Goal: Task Accomplishment & Management: Use online tool/utility

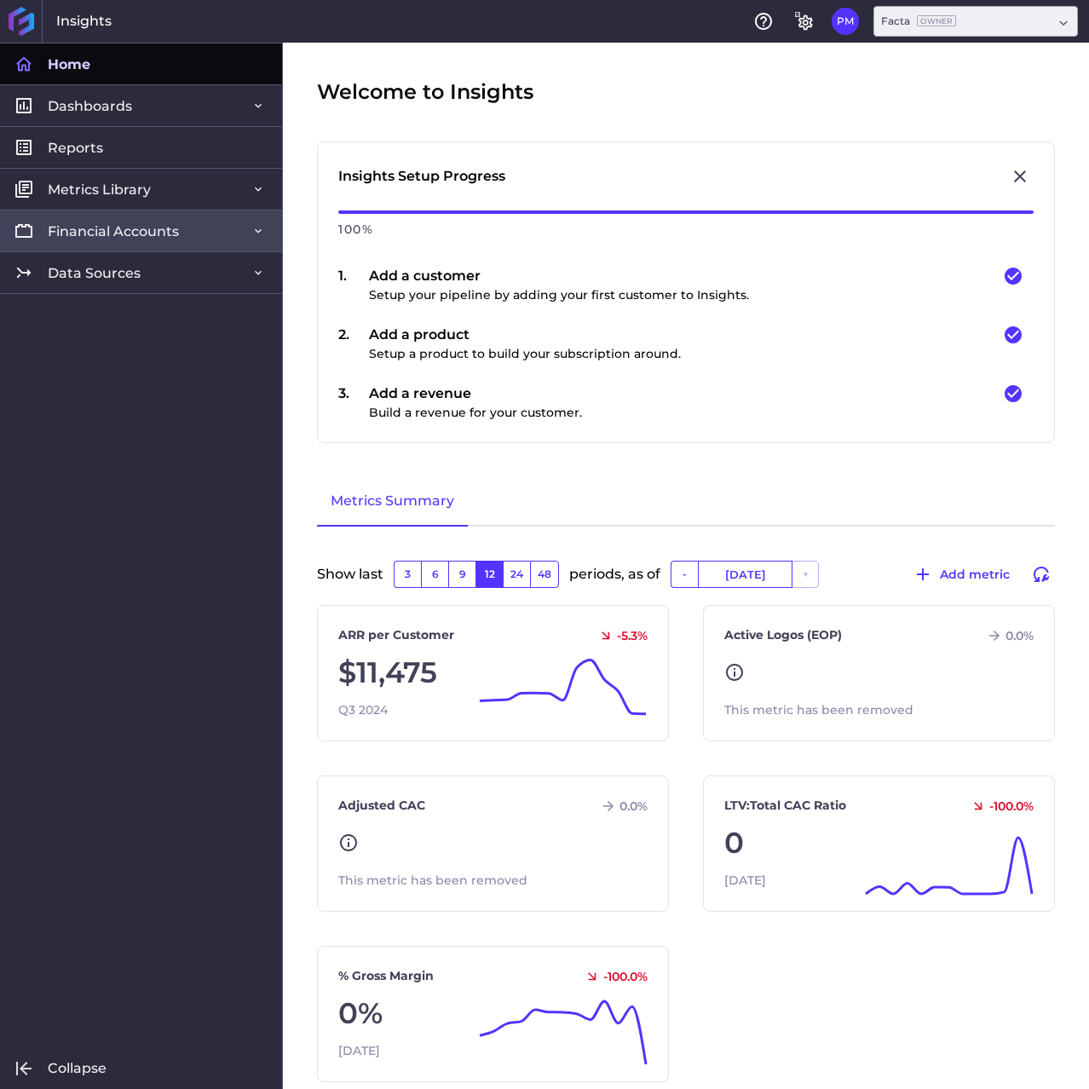
click at [107, 228] on span "Financial Accounts" at bounding box center [113, 231] width 131 height 18
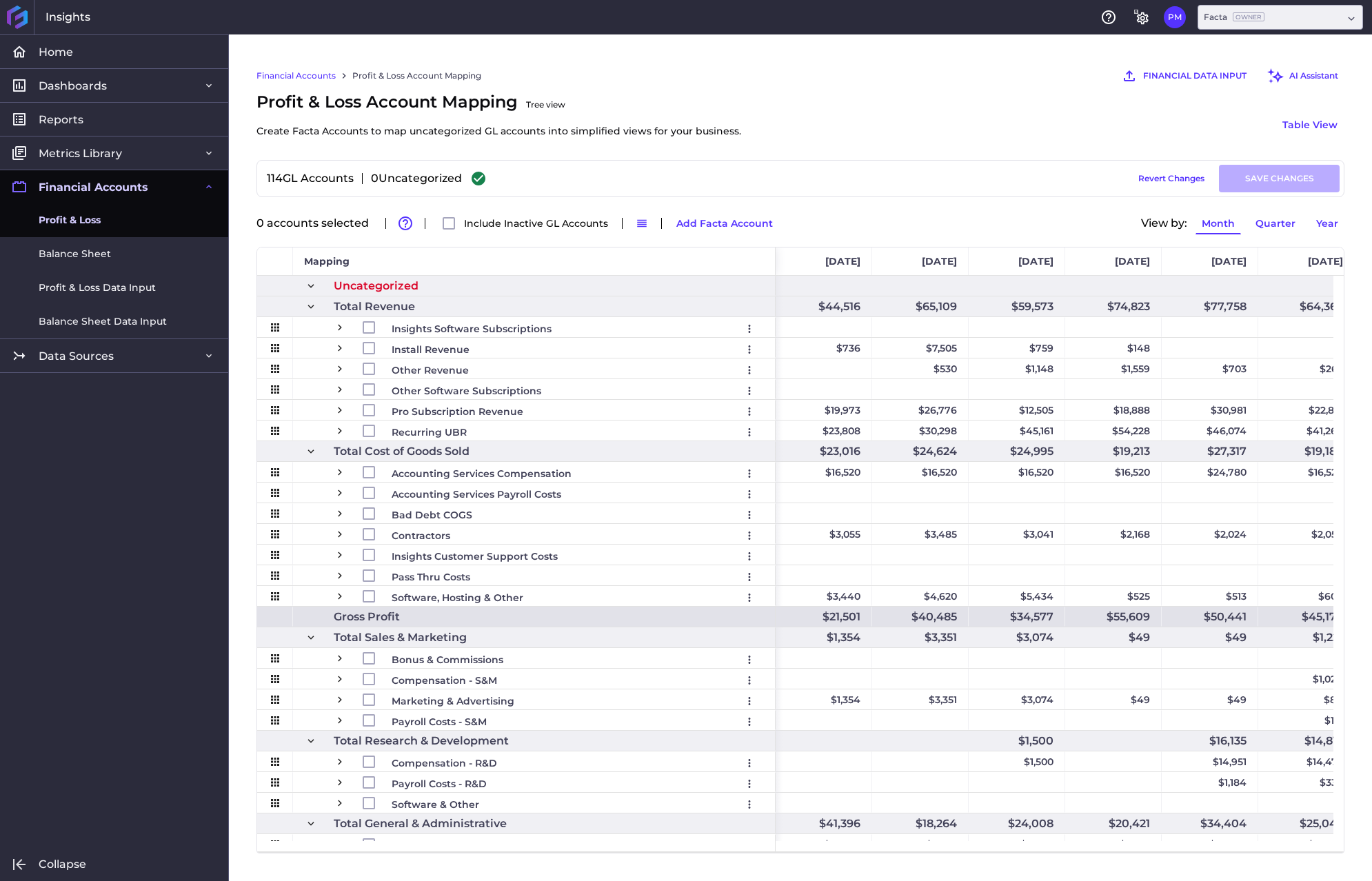
click at [311, 307] on span at bounding box center [311, 307] width 12 height 12
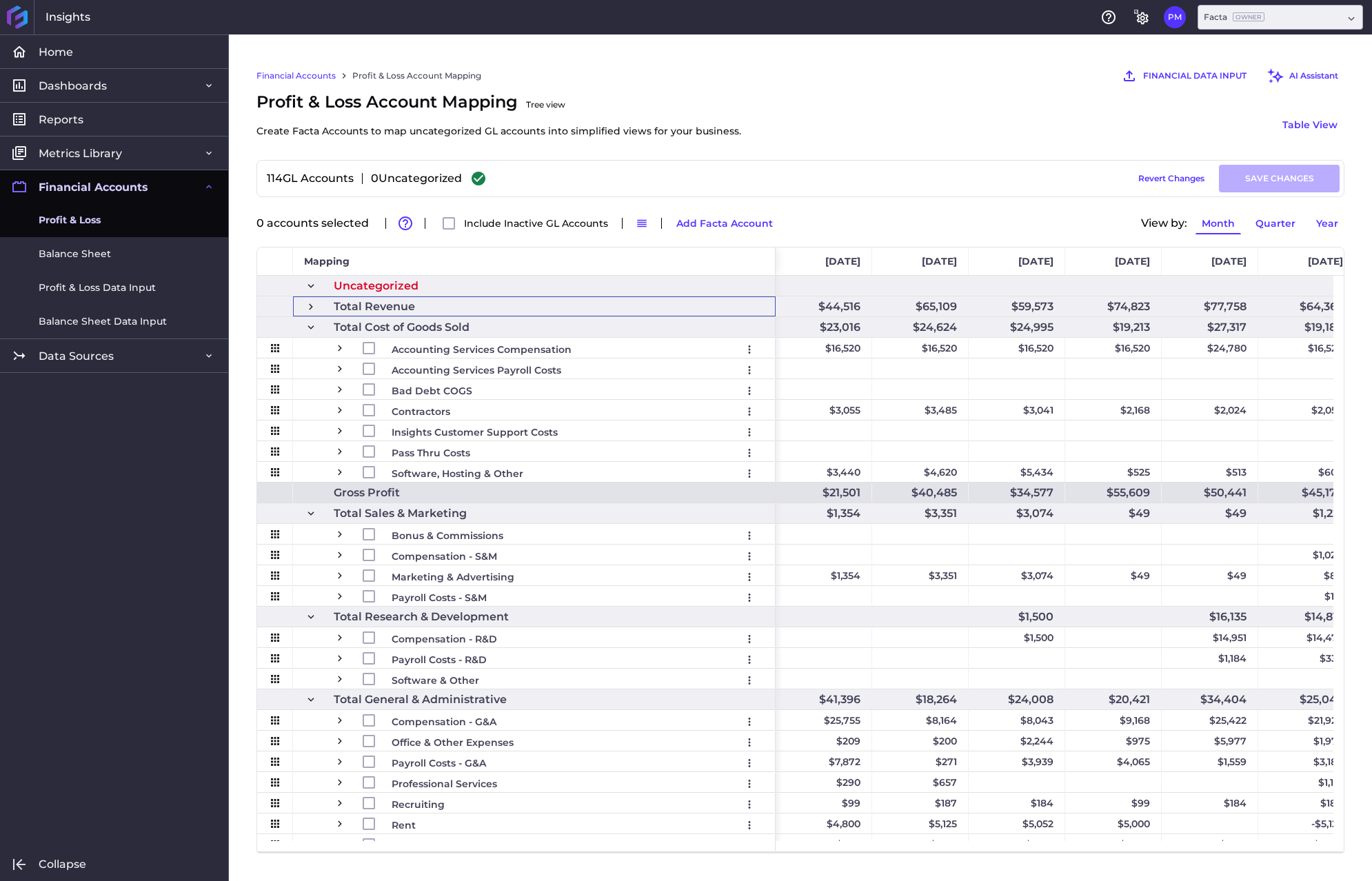
click at [313, 328] on span at bounding box center [311, 327] width 12 height 12
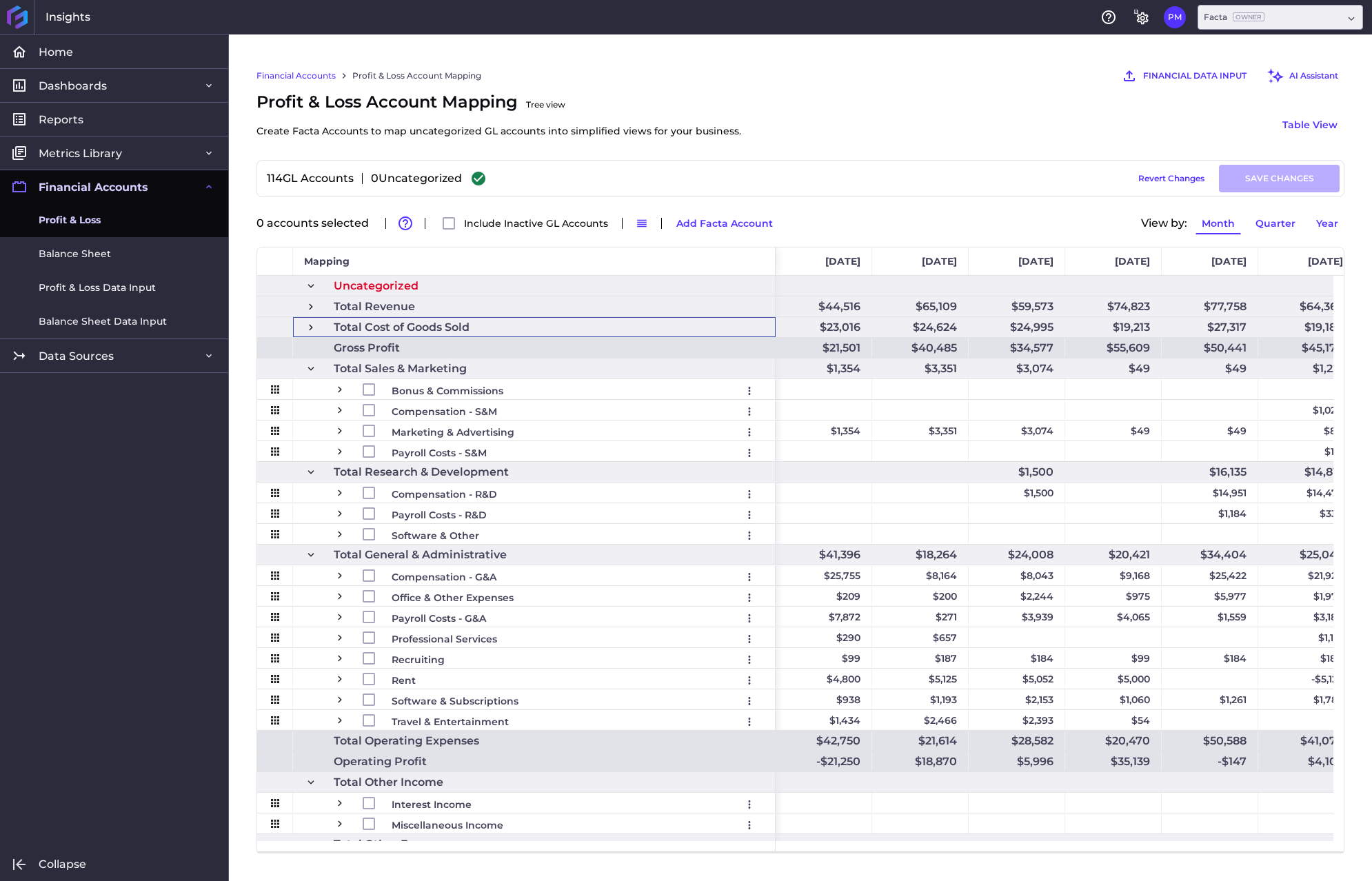
click at [311, 366] on span at bounding box center [311, 368] width 12 height 12
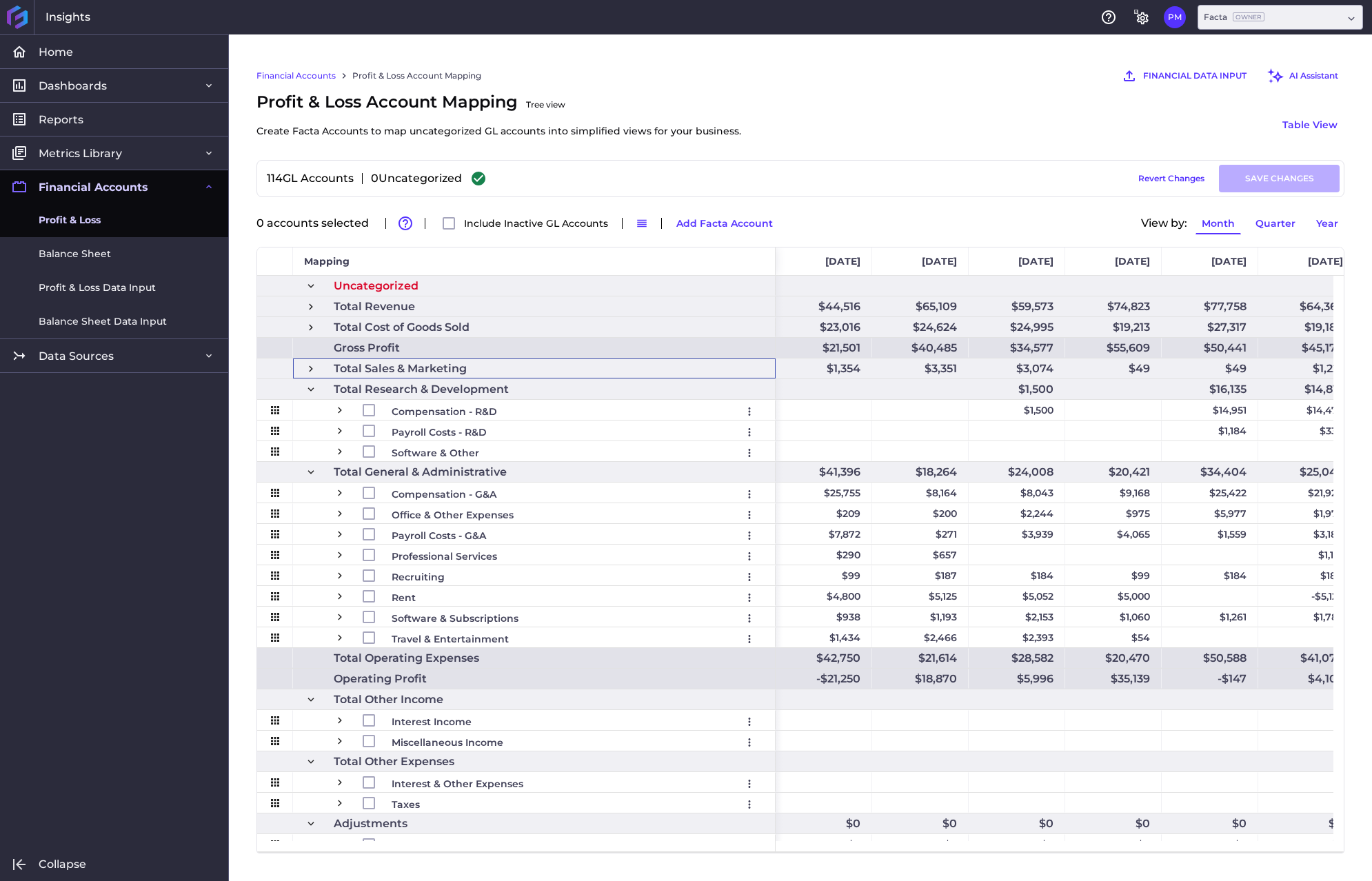
click at [306, 387] on span at bounding box center [311, 389] width 12 height 12
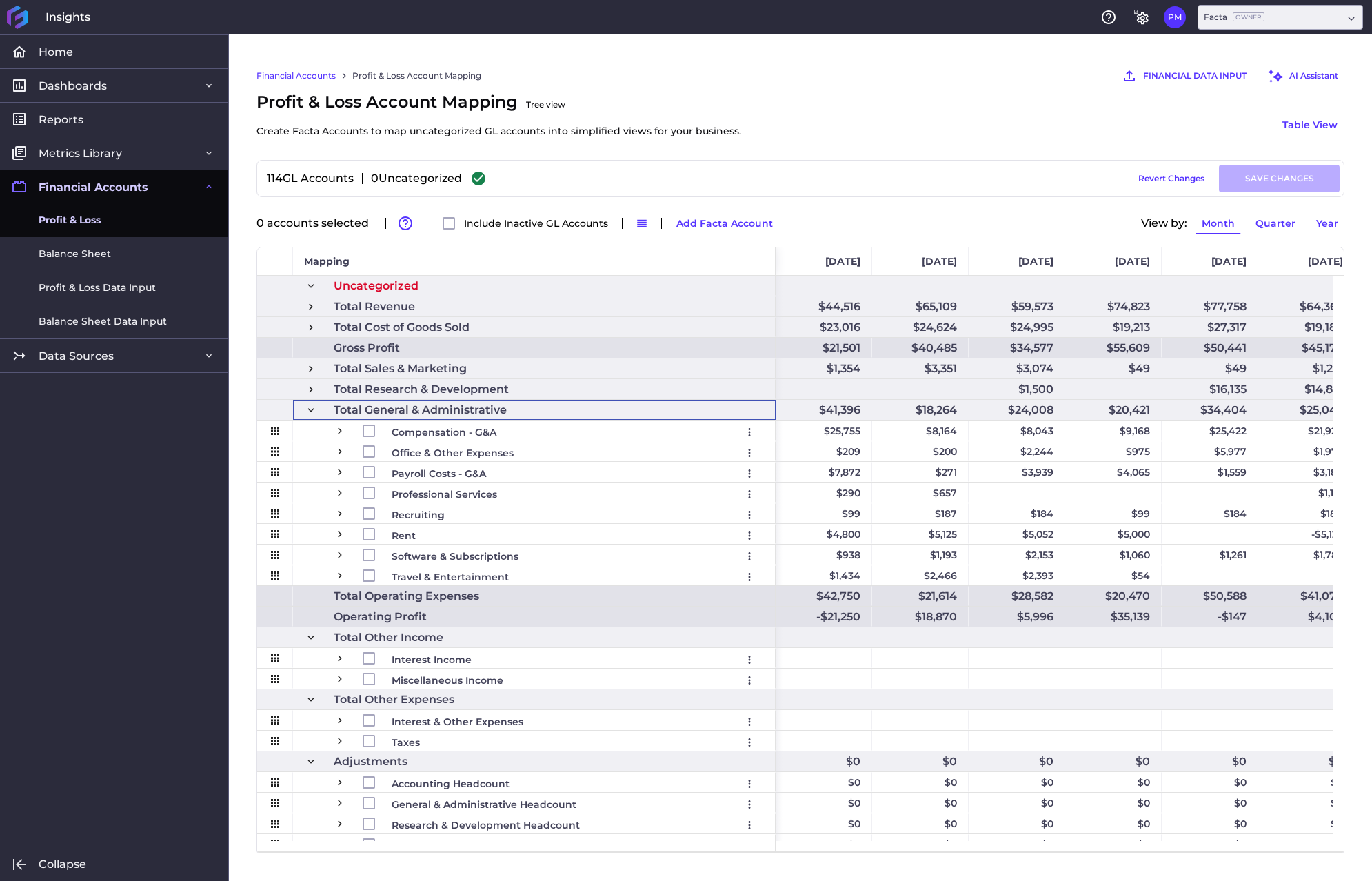
click at [311, 413] on span at bounding box center [311, 409] width 12 height 12
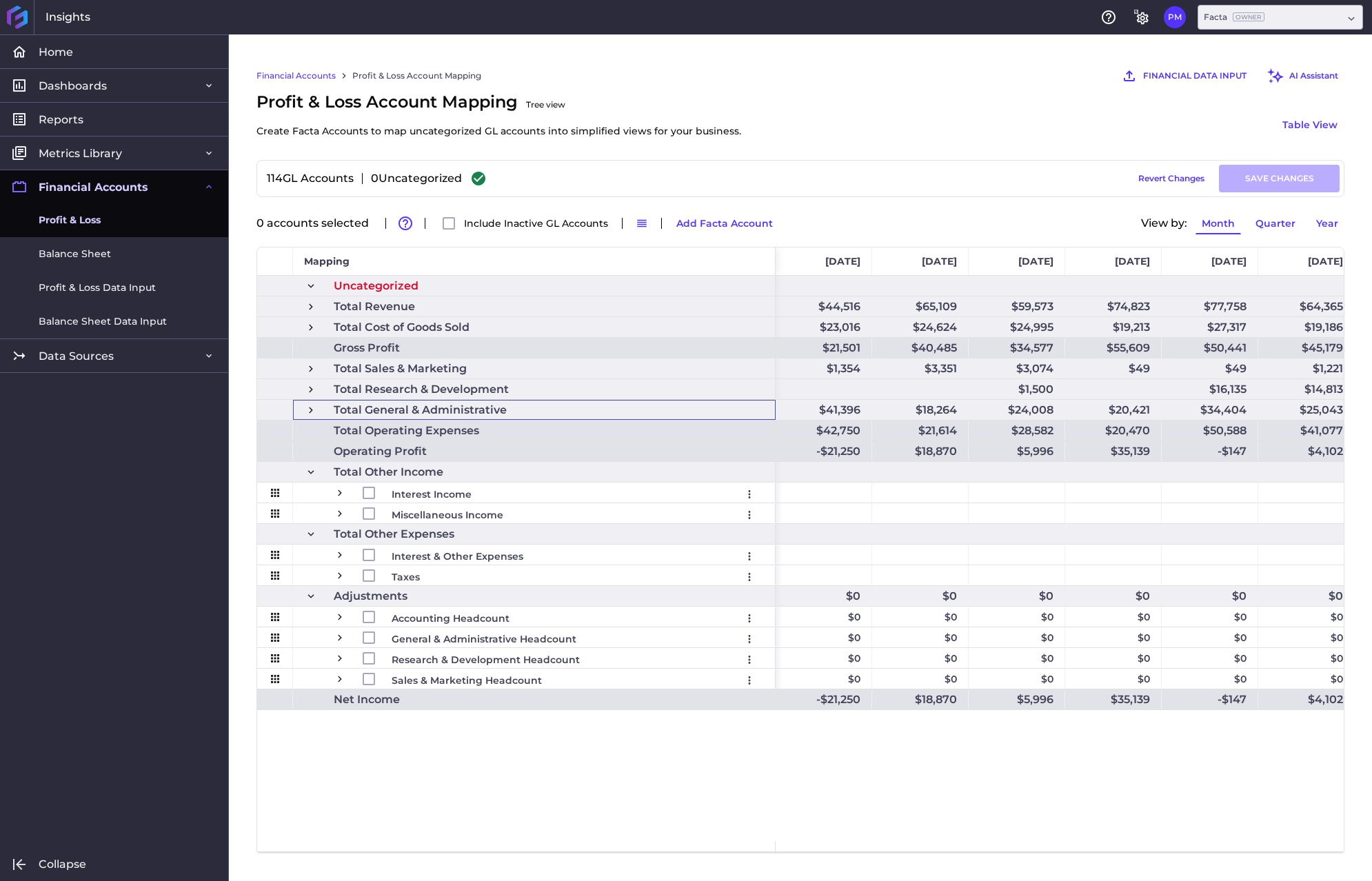
click at [309, 471] on span at bounding box center [311, 472] width 12 height 12
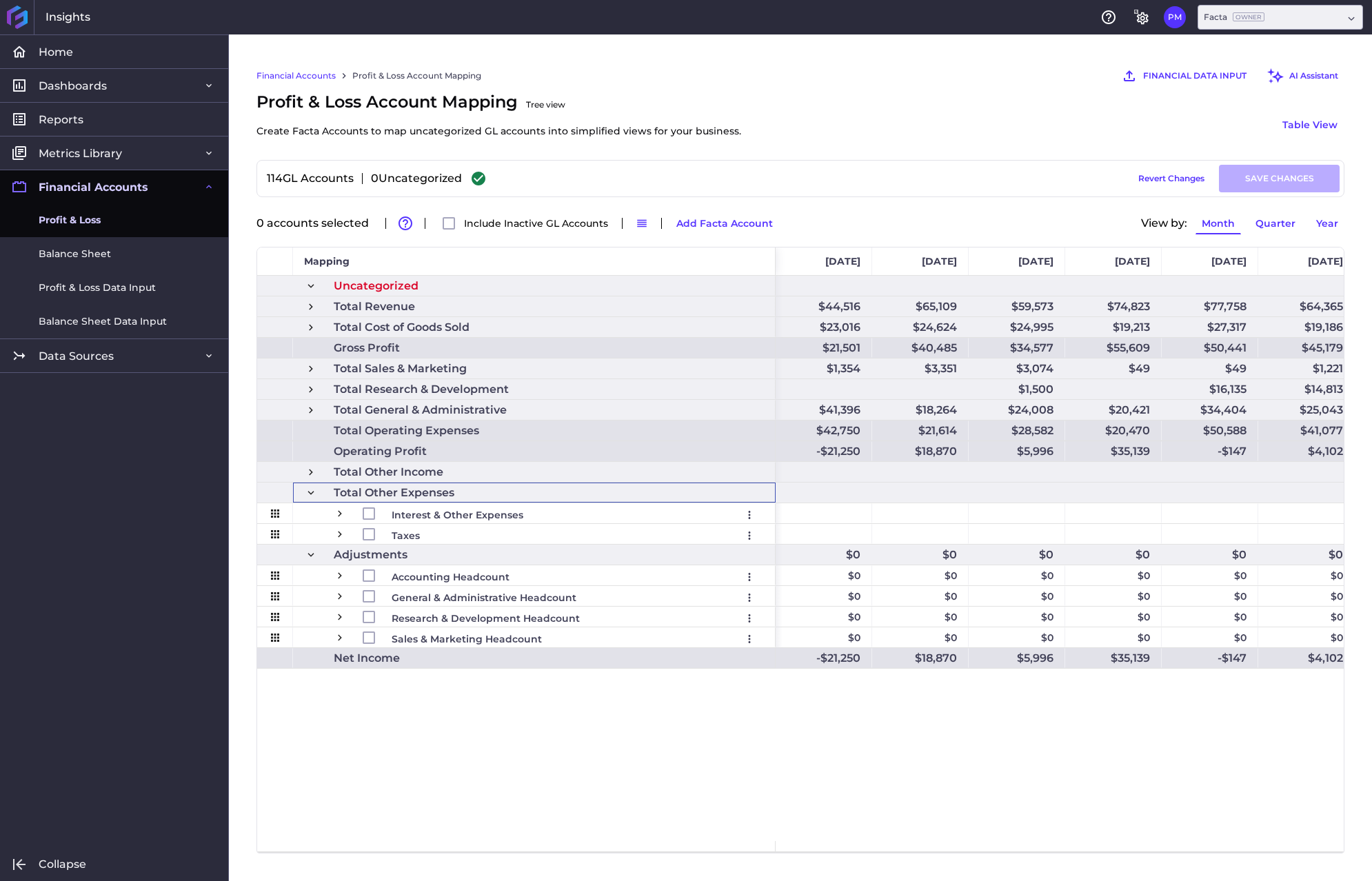
click at [309, 496] on span at bounding box center [311, 493] width 12 height 12
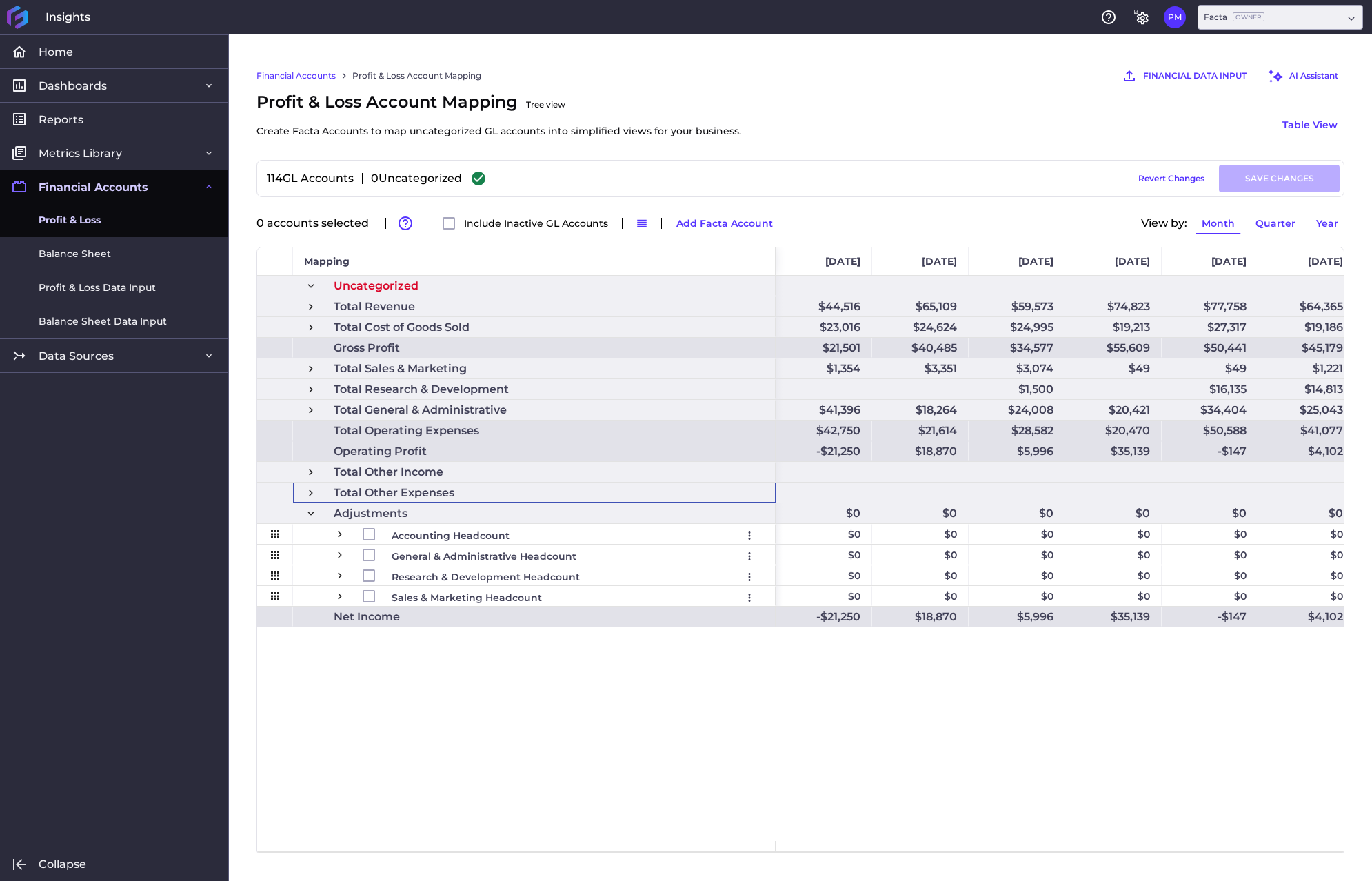
click at [307, 515] on span at bounding box center [311, 513] width 12 height 12
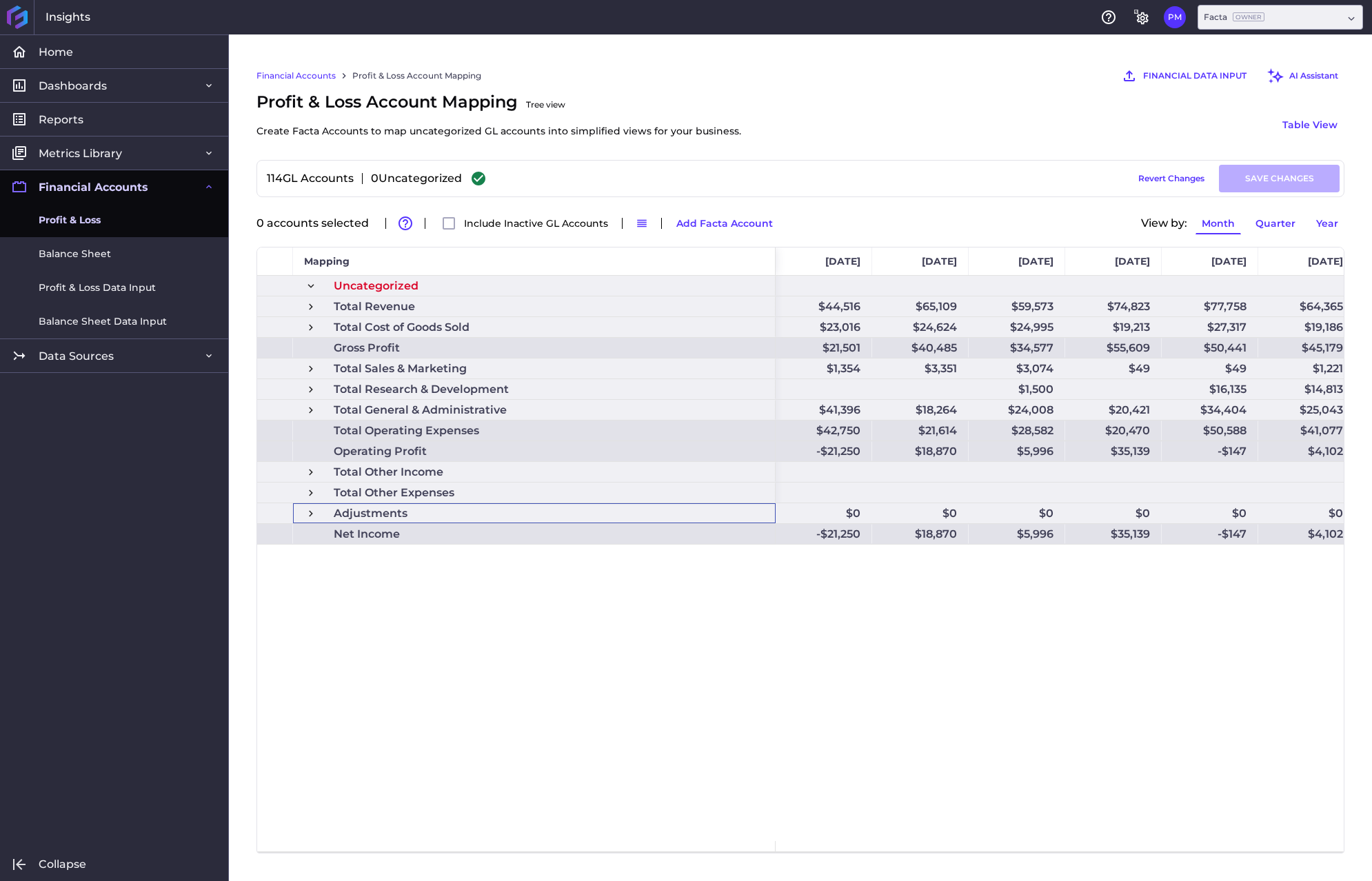
click at [512, 599] on div "Uncategorized Total Revenue Total Cost of Goods Sold Gross Profit Total Sales &…" at bounding box center [800, 558] width 1086 height 565
click at [309, 305] on span at bounding box center [311, 307] width 12 height 12
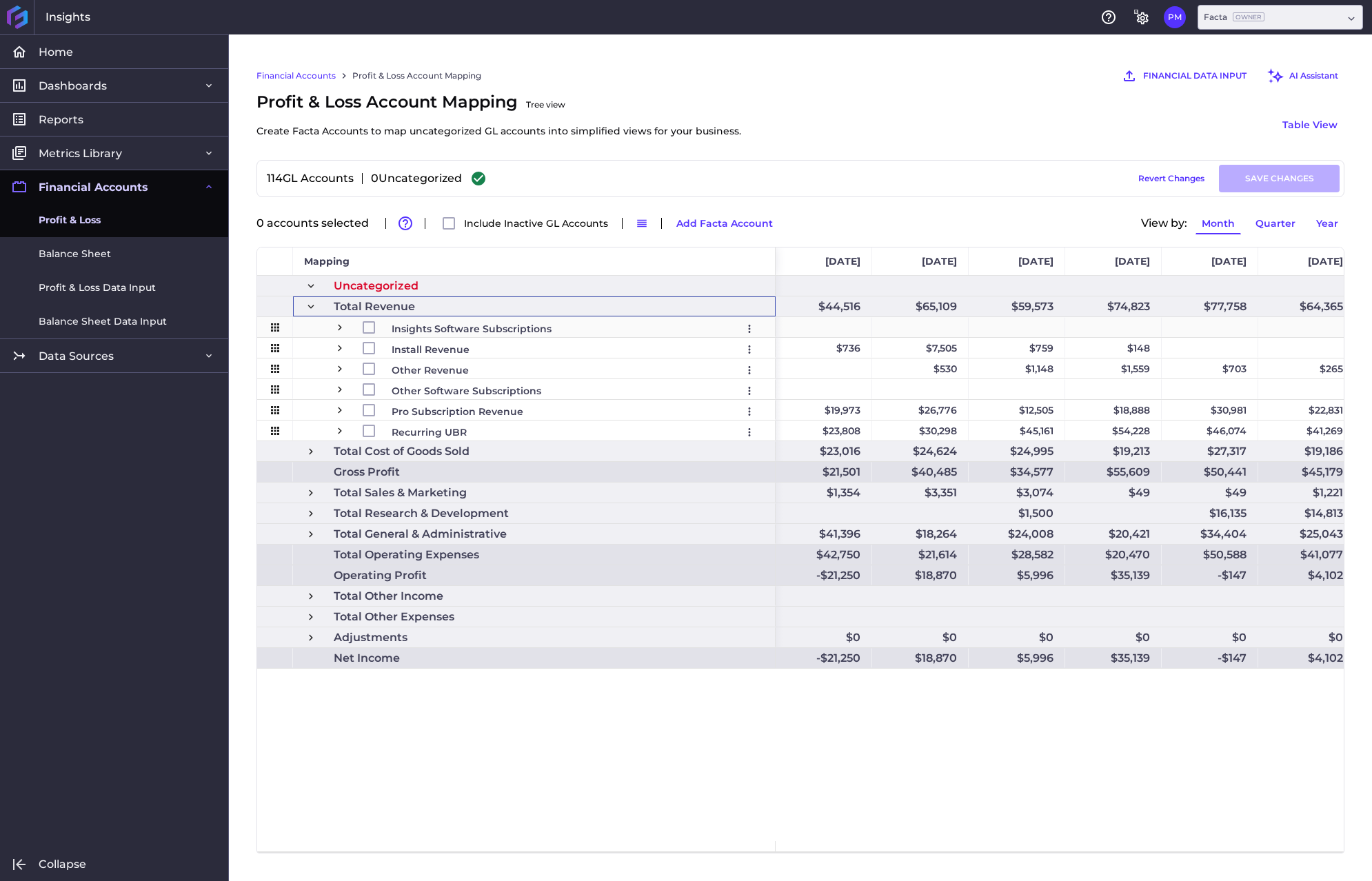
click at [339, 329] on span "Press SPACE to select this row." at bounding box center [339, 327] width 12 height 12
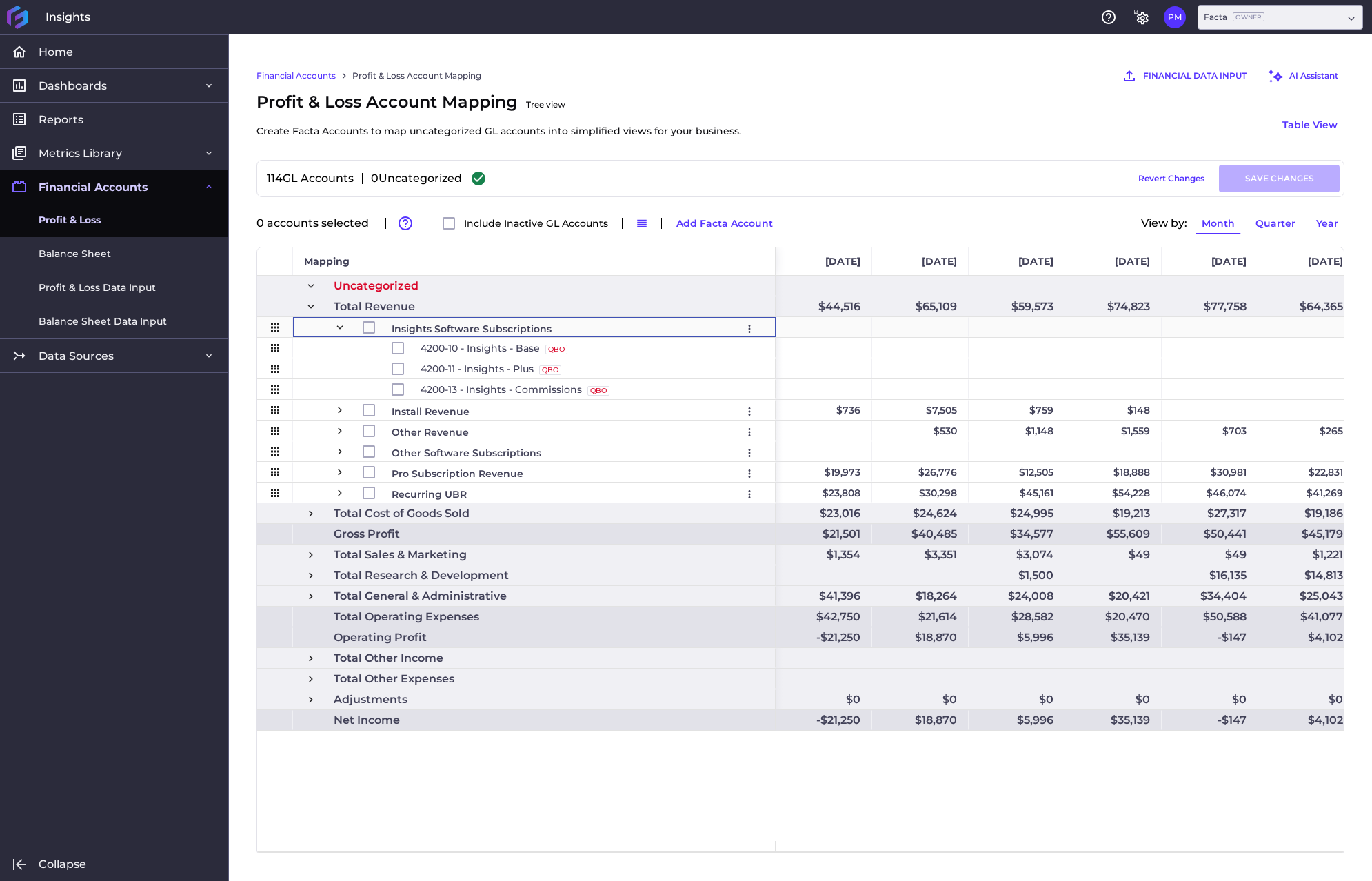
click at [339, 329] on span "Press SPACE to select this row." at bounding box center [339, 327] width 12 height 12
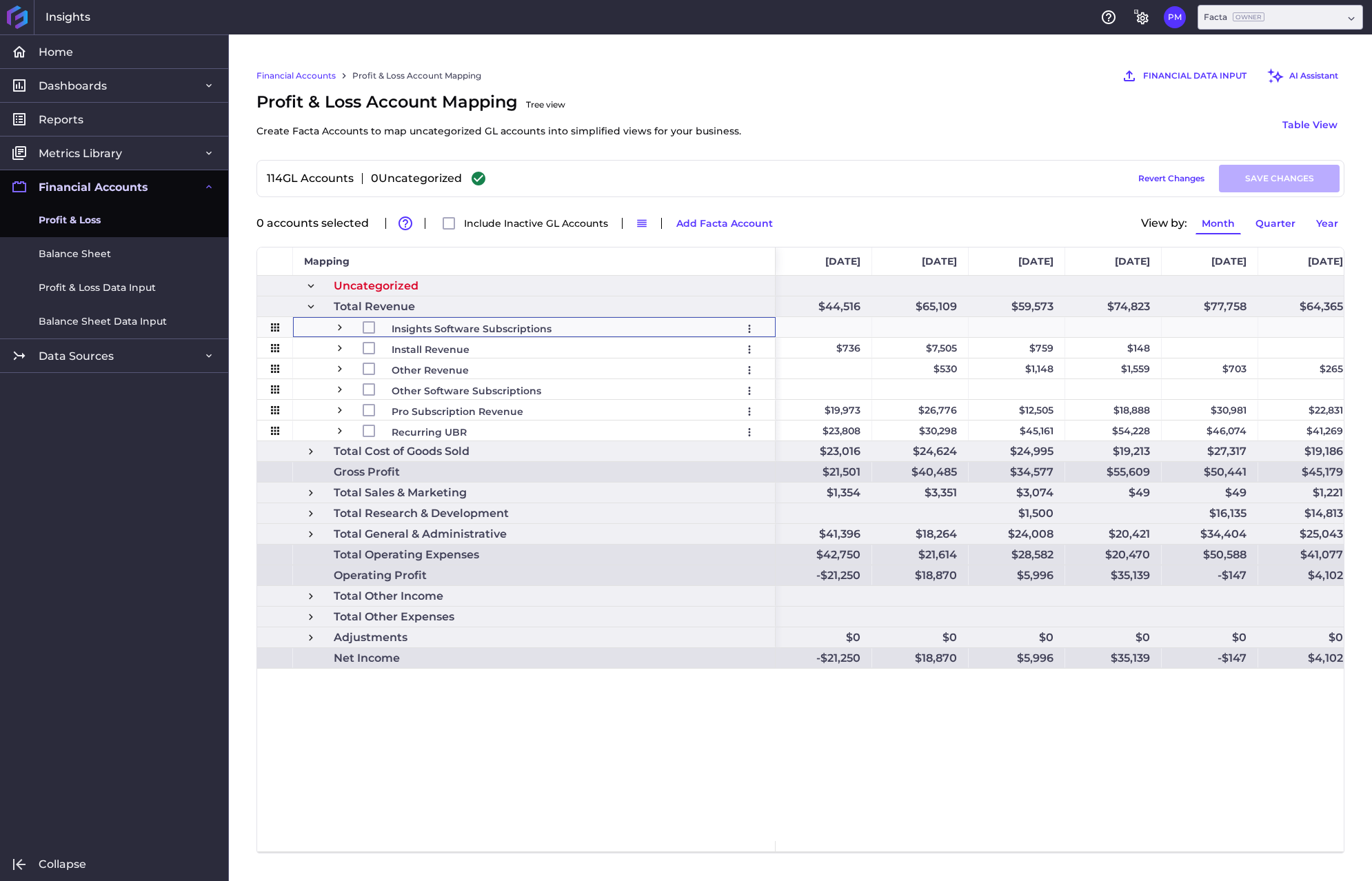
click at [311, 306] on span at bounding box center [311, 307] width 12 height 12
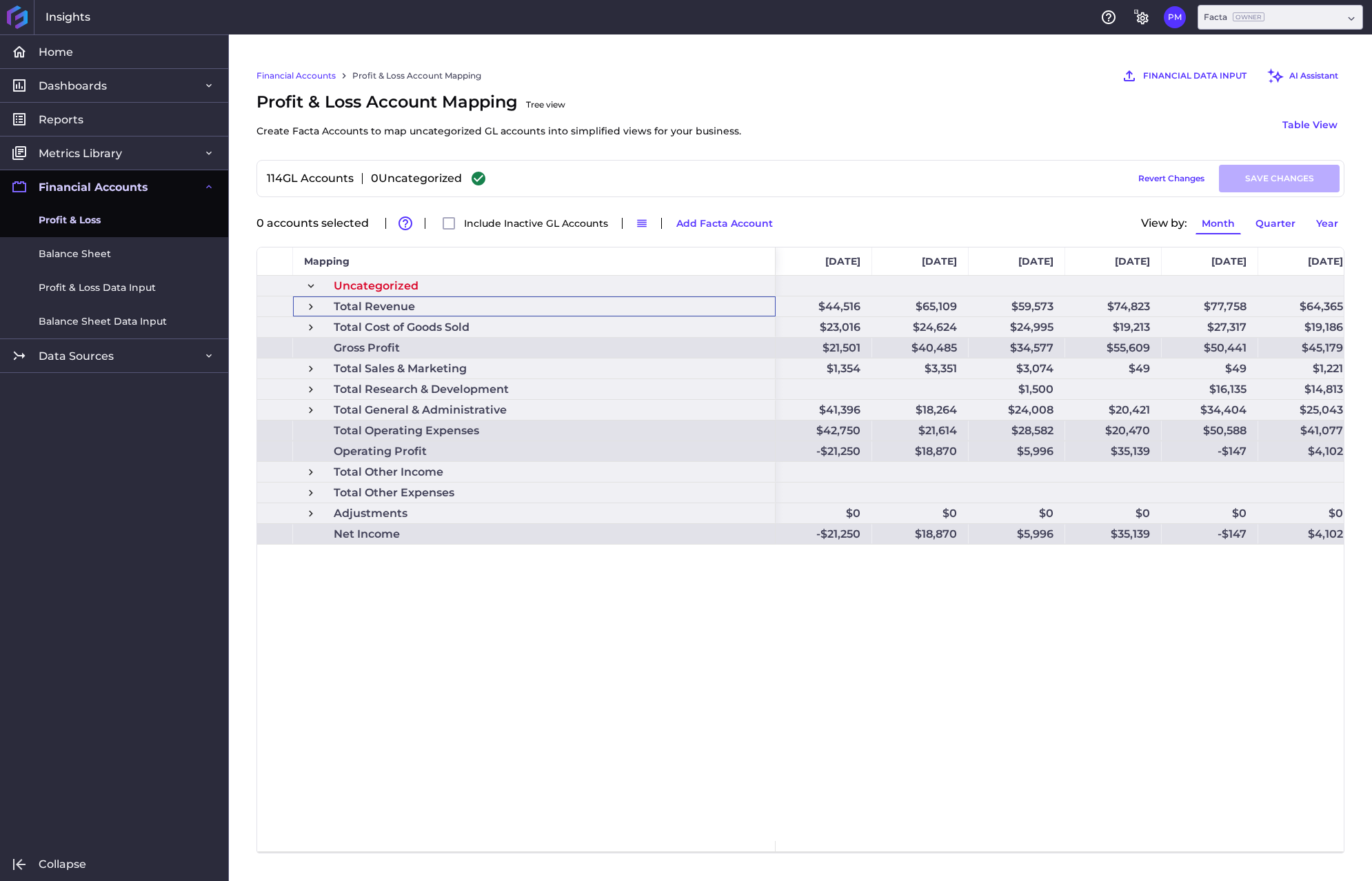
click at [557, 622] on div "Uncategorized Total Revenue Total Cost of Goods Sold Gross Profit Total Sales &…" at bounding box center [800, 558] width 1086 height 565
click at [307, 303] on span at bounding box center [311, 307] width 12 height 12
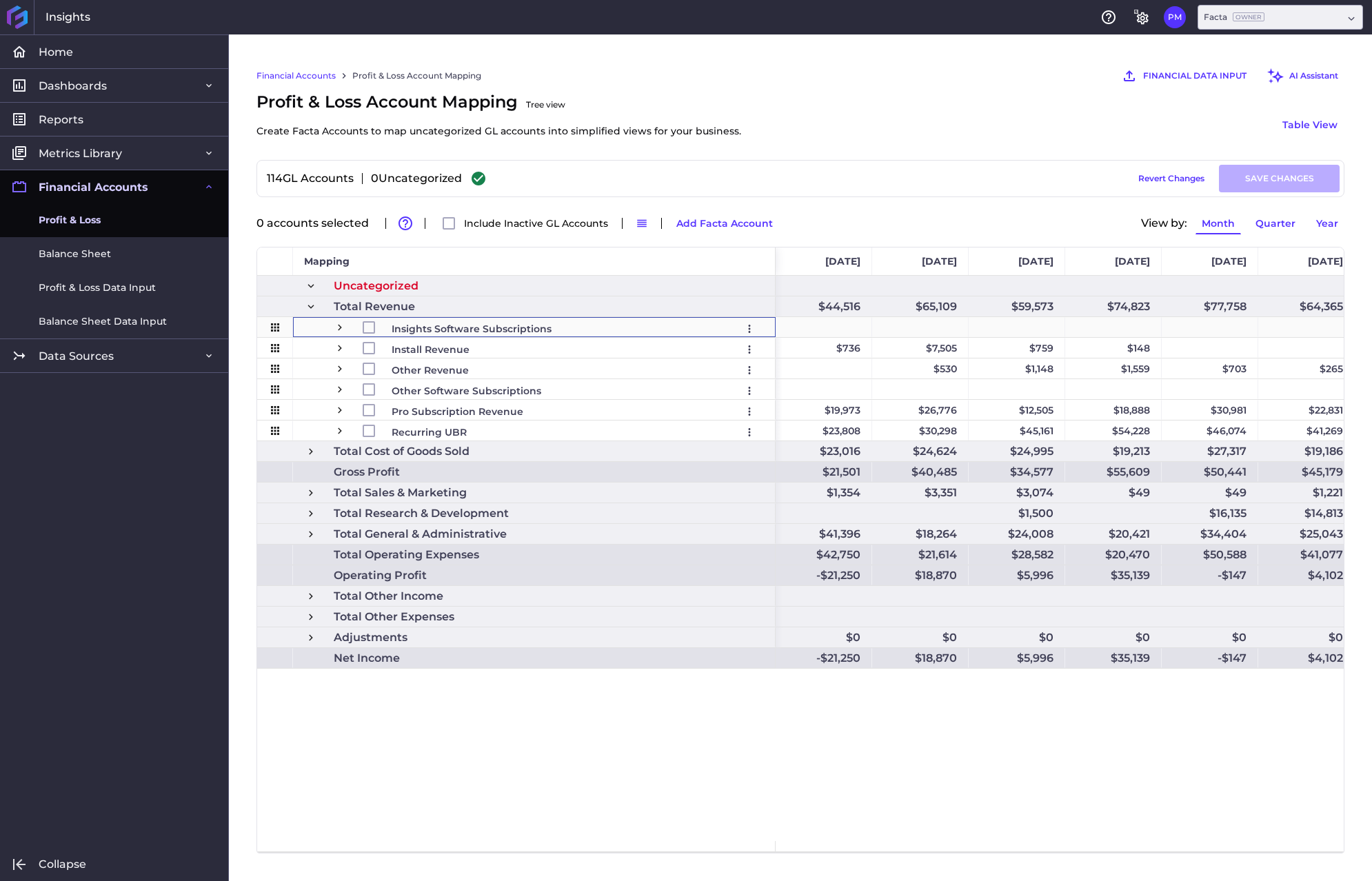
click at [337, 329] on span "Press SPACE to select this row." at bounding box center [339, 327] width 12 height 12
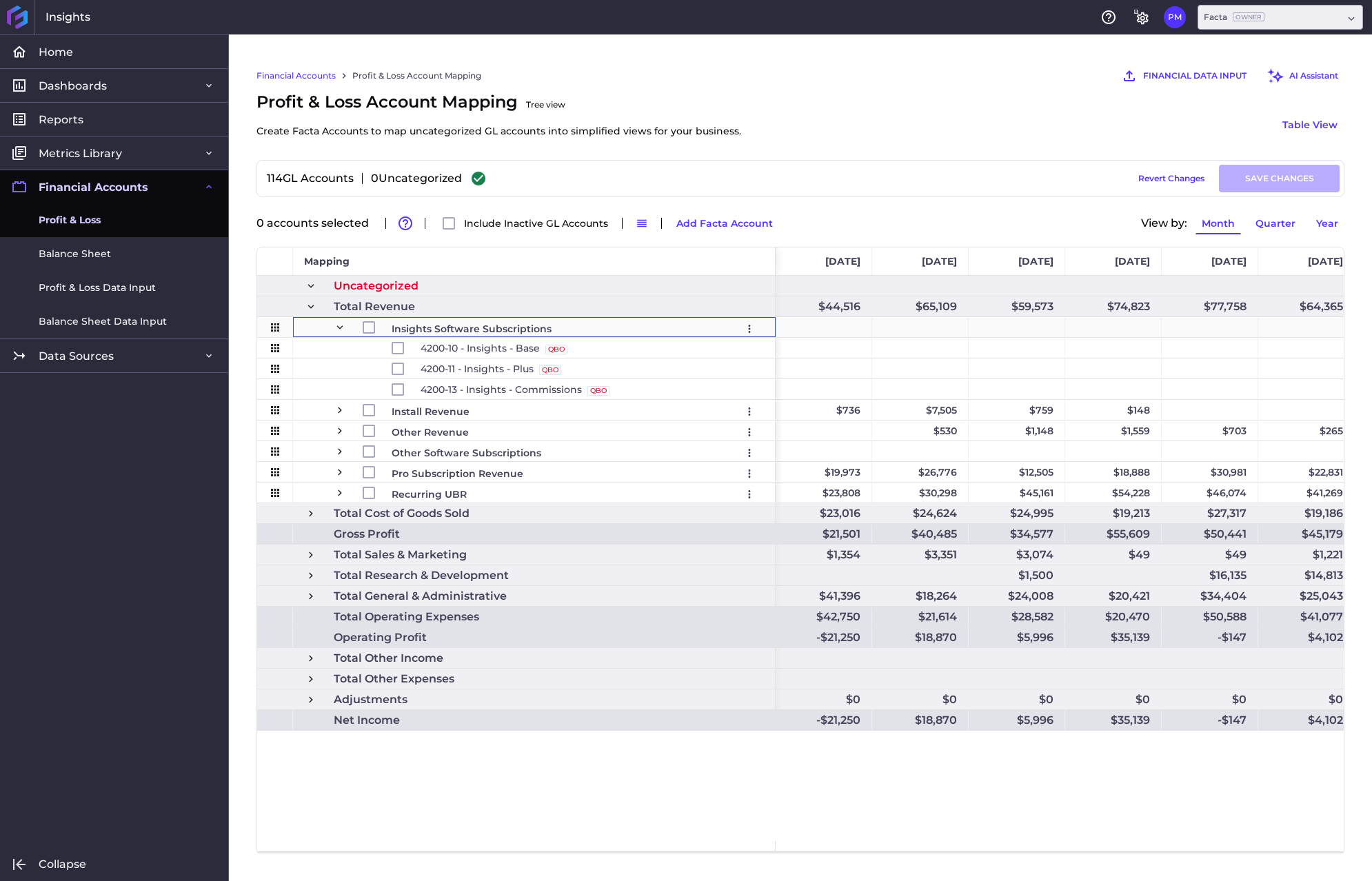
click at [337, 329] on span "Press SPACE to select this row." at bounding box center [339, 327] width 12 height 12
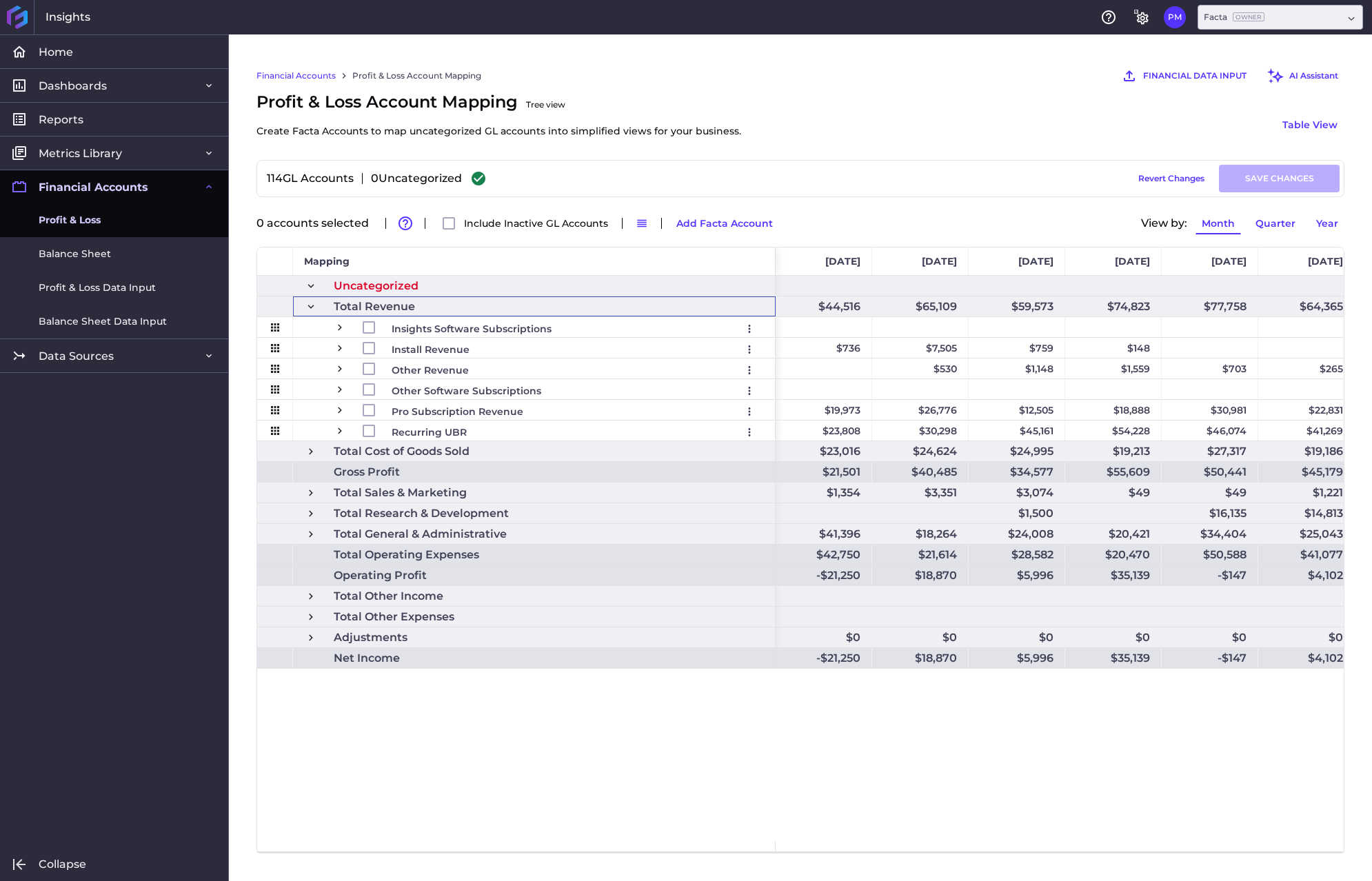
click at [308, 305] on span at bounding box center [311, 307] width 12 height 12
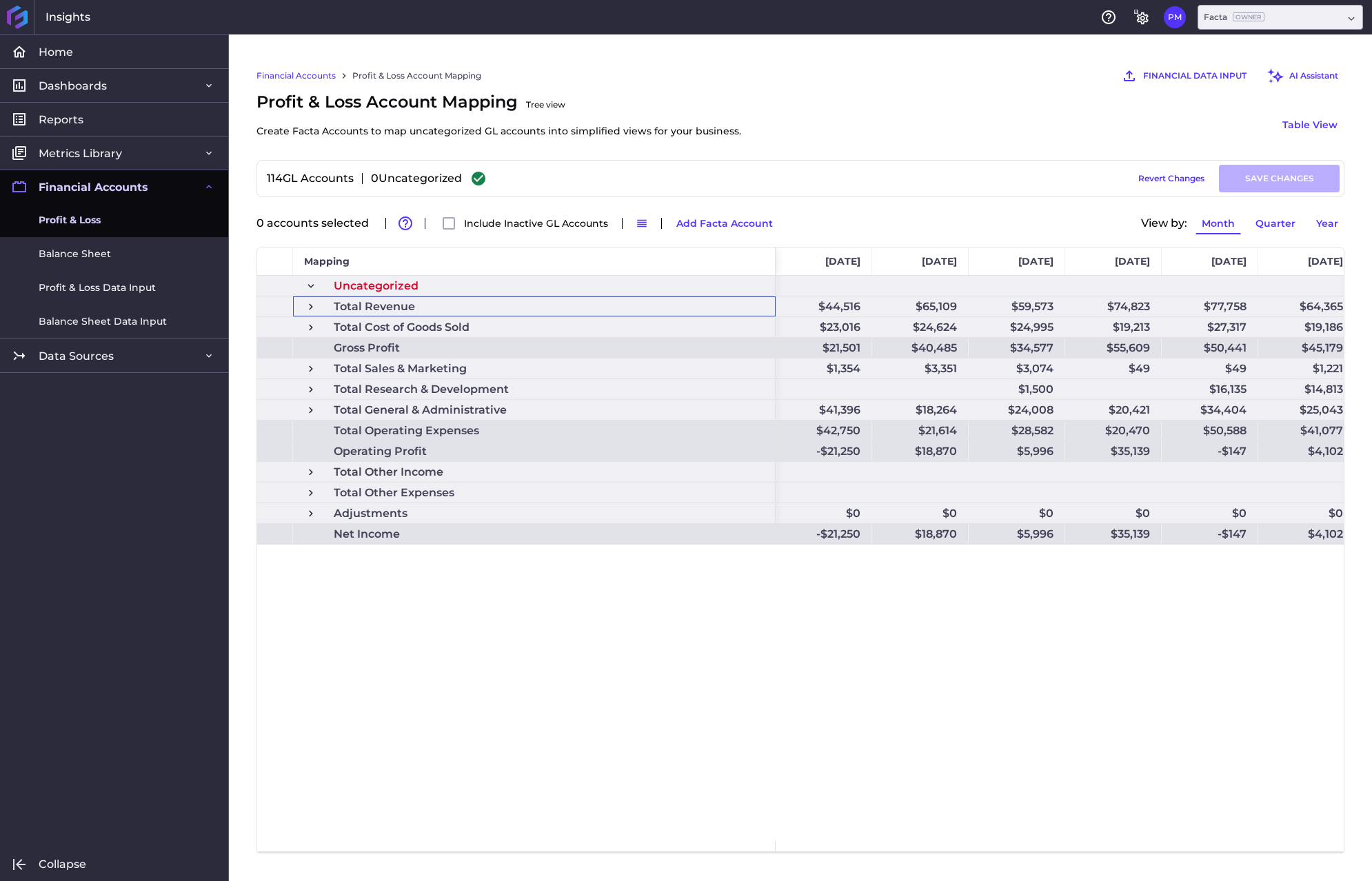
click at [527, 631] on div "Uncategorized Total Revenue Total Cost of Goods Sold Gross Profit Total Sales &…" at bounding box center [800, 558] width 1086 height 565
click at [654, 638] on div "Uncategorized Total Revenue Total Cost of Goods Sold Gross Profit Total Sales &…" at bounding box center [800, 558] width 1086 height 565
